Goal: Find specific page/section: Find specific page/section

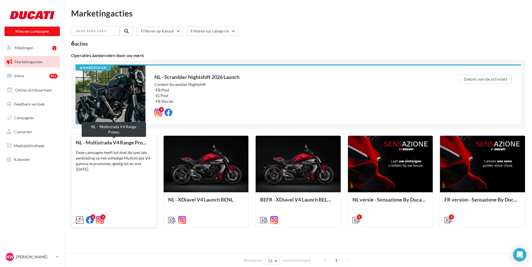
click at [113, 142] on div "NL - Multistrada V4 Range Promo" at bounding box center [114, 142] width 76 height 6
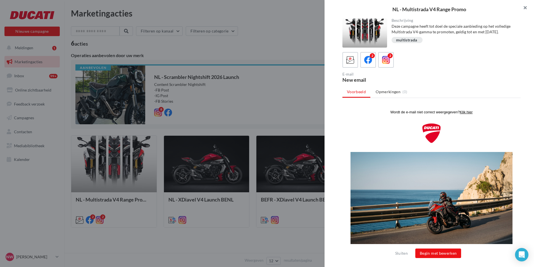
click at [529, 6] on button "button" at bounding box center [523, 8] width 22 height 17
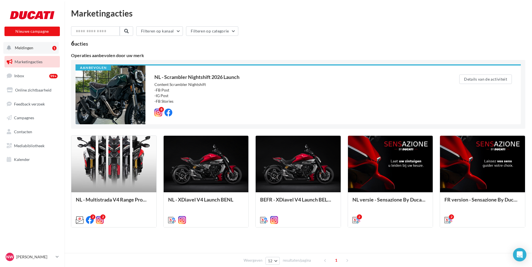
click at [35, 52] on button "Meldingen 1" at bounding box center [30, 48] width 55 height 12
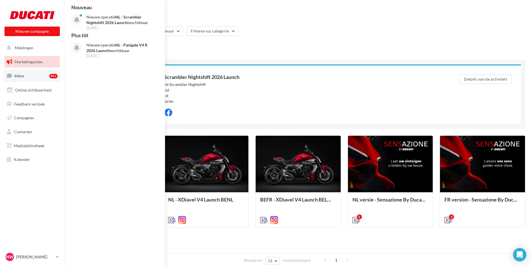
click at [21, 78] on span "Inbox" at bounding box center [19, 75] width 10 height 5
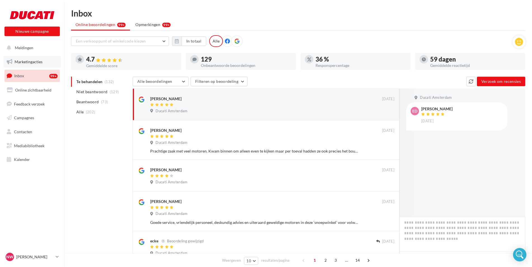
click at [27, 63] on span "Marketingacties" at bounding box center [29, 61] width 28 height 5
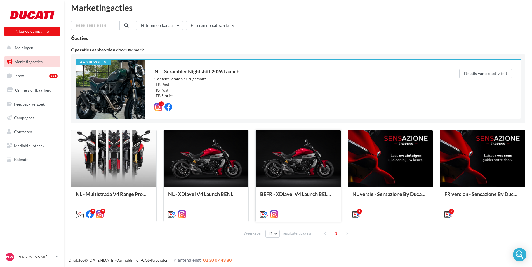
scroll to position [7, 0]
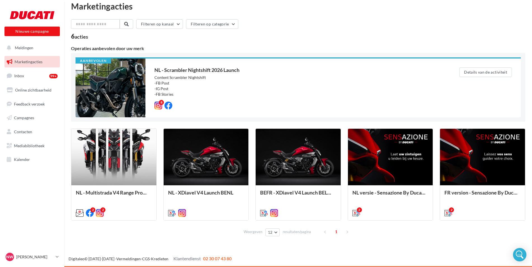
click at [84, 37] on div "acties" at bounding box center [81, 36] width 13 height 5
click at [93, 46] on div "Operaties aanbevolen door uw merk" at bounding box center [298, 48] width 454 height 4
